Goal: Task Accomplishment & Management: Complete application form

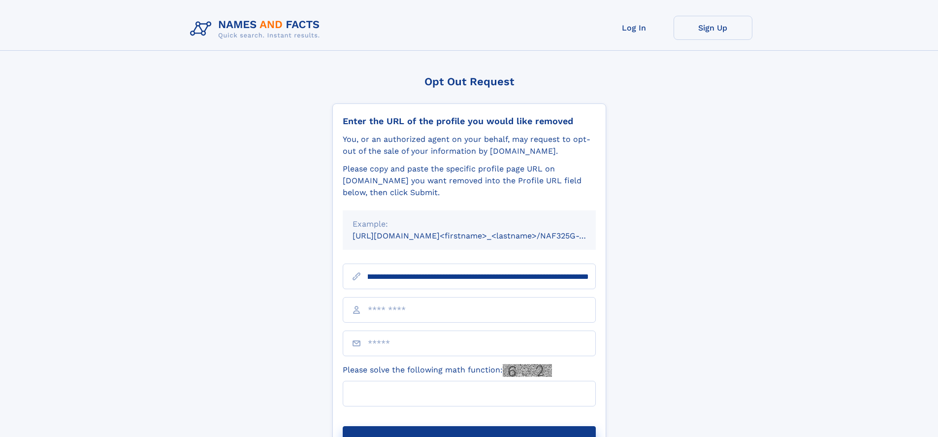
scroll to position [0, 112]
type input "**********"
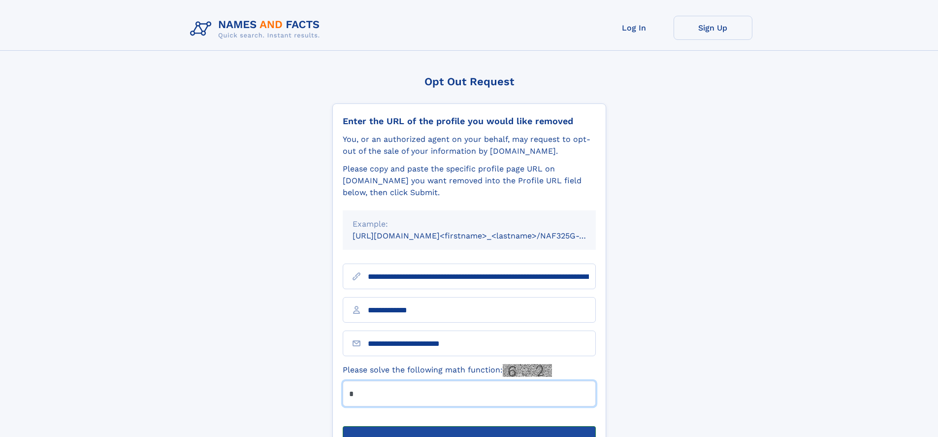
type input "*"
click at [469, 426] on button "Submit Opt Out Request" at bounding box center [469, 442] width 253 height 32
